Goal: Download file/media

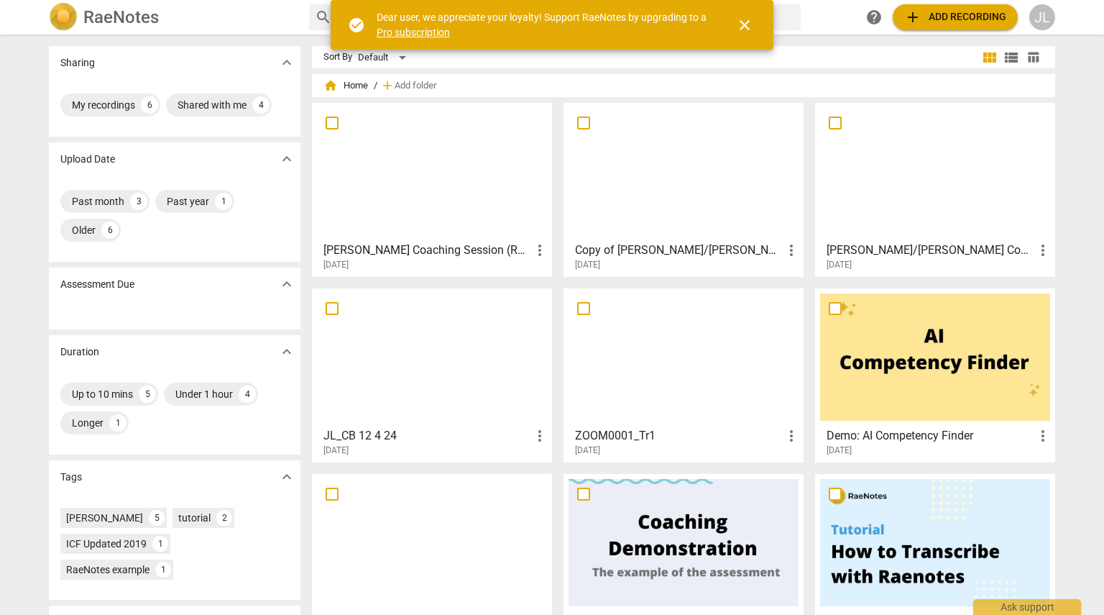
click at [952, 195] on div at bounding box center [935, 171] width 230 height 127
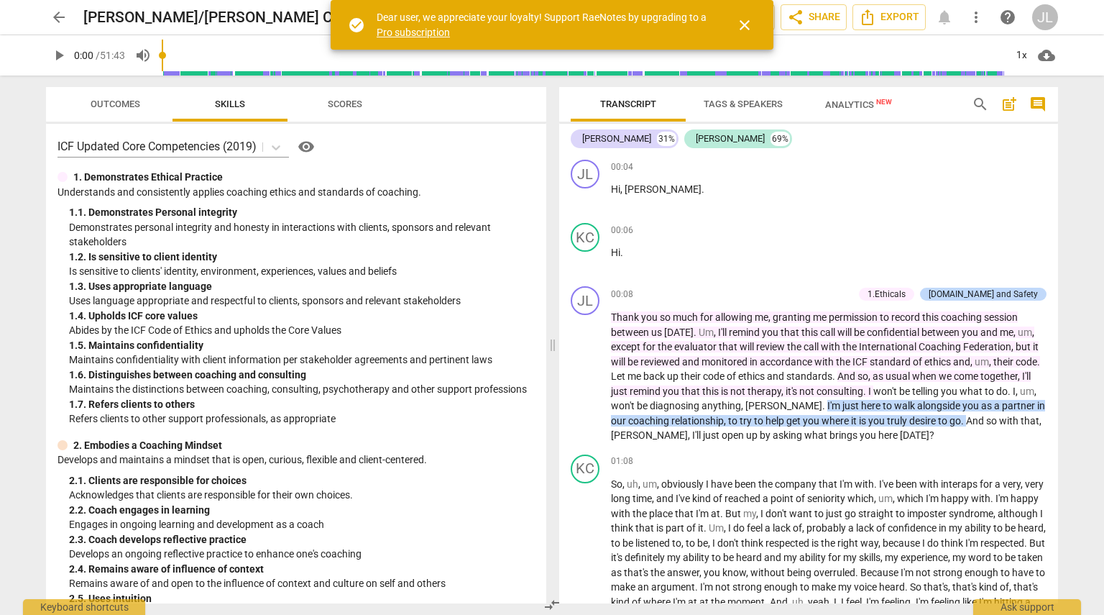
click at [738, 106] on span "Tags & Speakers" at bounding box center [743, 103] width 79 height 11
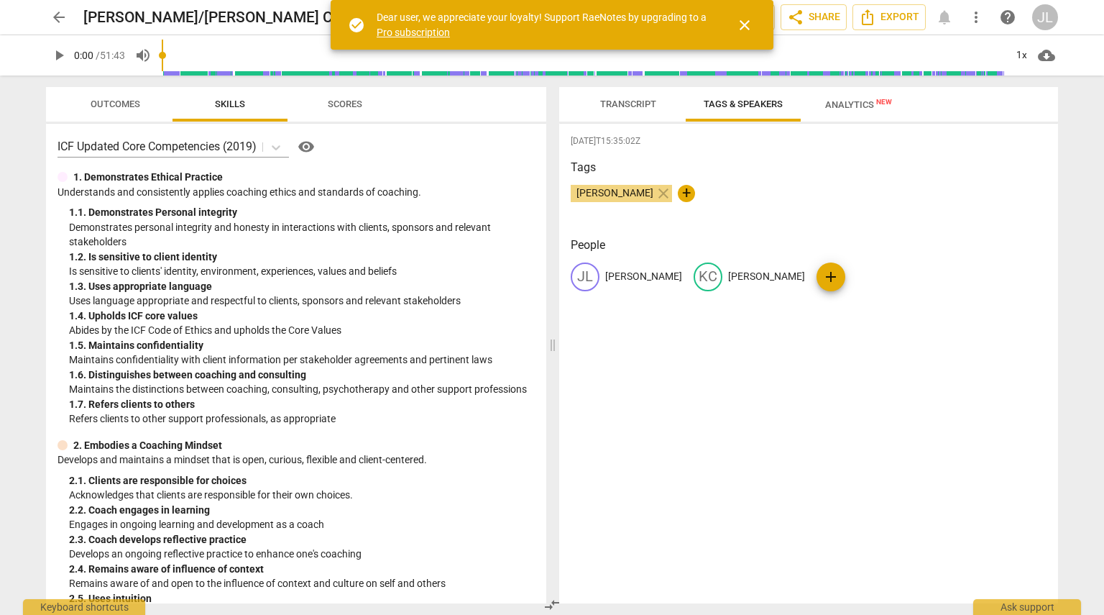
click at [633, 270] on p "[PERSON_NAME]" at bounding box center [643, 276] width 77 height 15
type input "Coach [PERSON_NAME]"
click at [637, 106] on span "Transcript" at bounding box center [628, 103] width 56 height 11
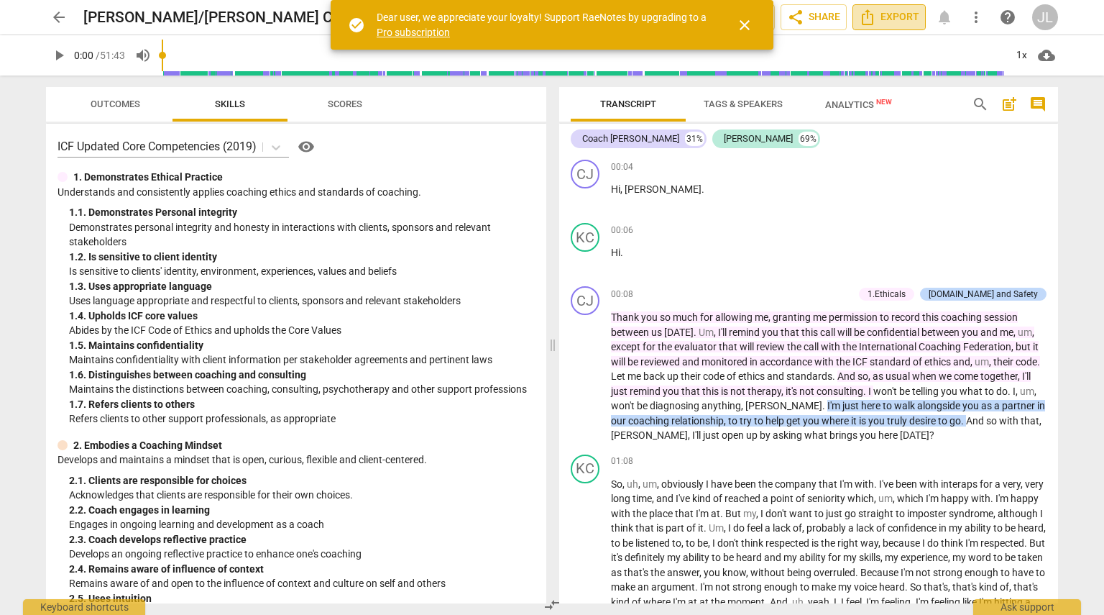
click at [867, 16] on icon "Export" at bounding box center [867, 17] width 17 height 17
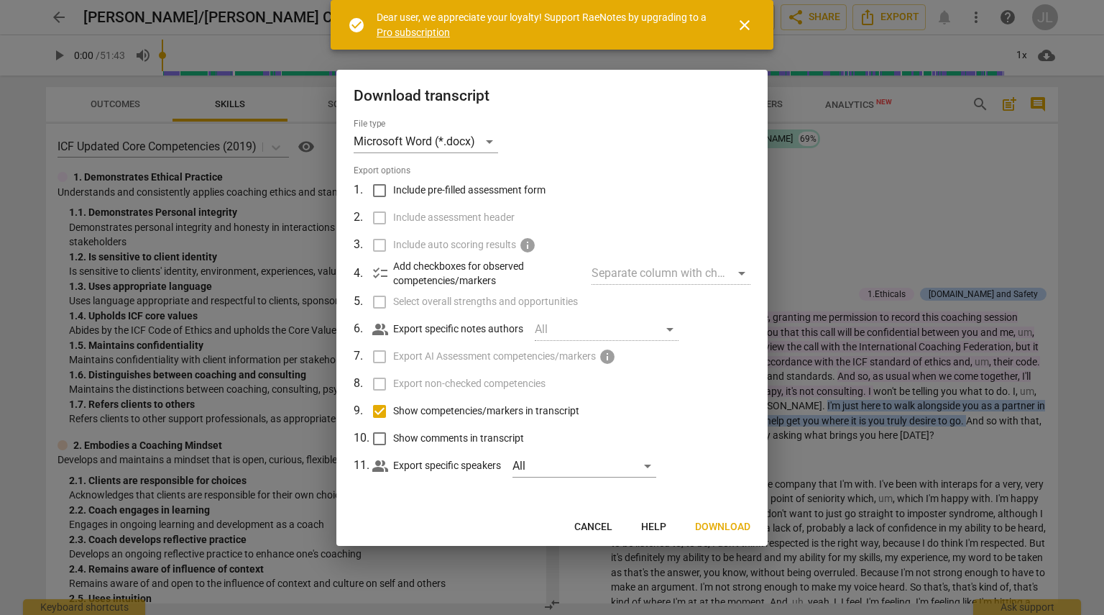
click at [371, 413] on input "Show competencies/markers in transcript" at bounding box center [379, 411] width 27 height 27
click at [384, 411] on input "Show competencies/markers in transcript" at bounding box center [379, 411] width 27 height 27
checkbox input "true"
click at [728, 524] on span "Download" at bounding box center [722, 527] width 55 height 14
